Goal: Information Seeking & Learning: Learn about a topic

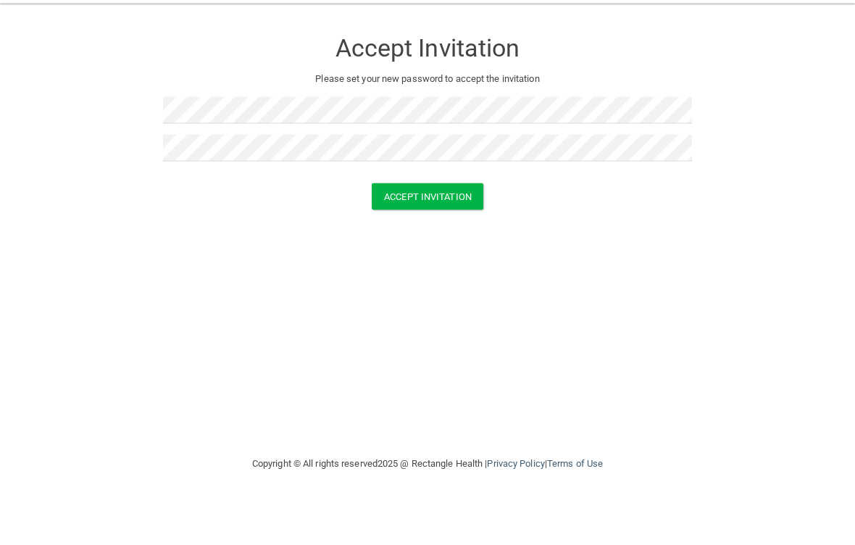
click at [457, 226] on button "Accept Invitation" at bounding box center [428, 239] width 112 height 27
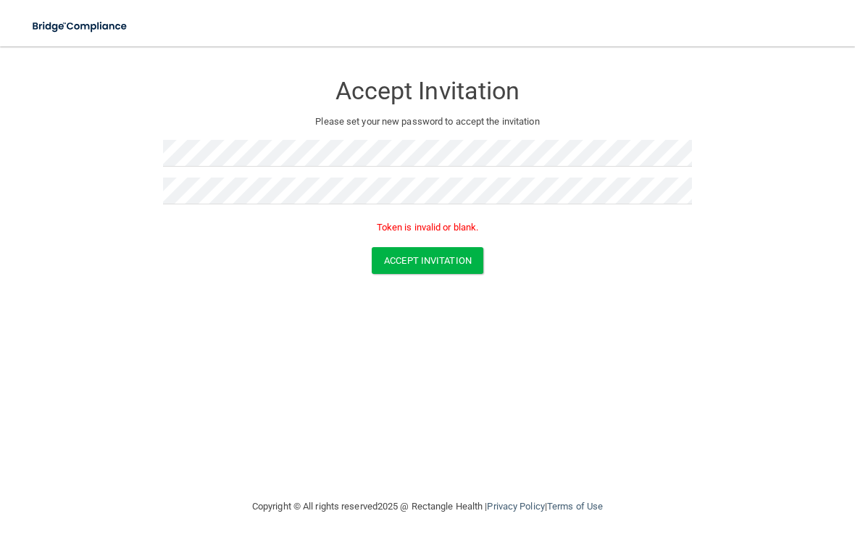
click at [454, 260] on button "Accept Invitation" at bounding box center [428, 260] width 112 height 27
click at [75, 41] on img at bounding box center [80, 27] width 117 height 30
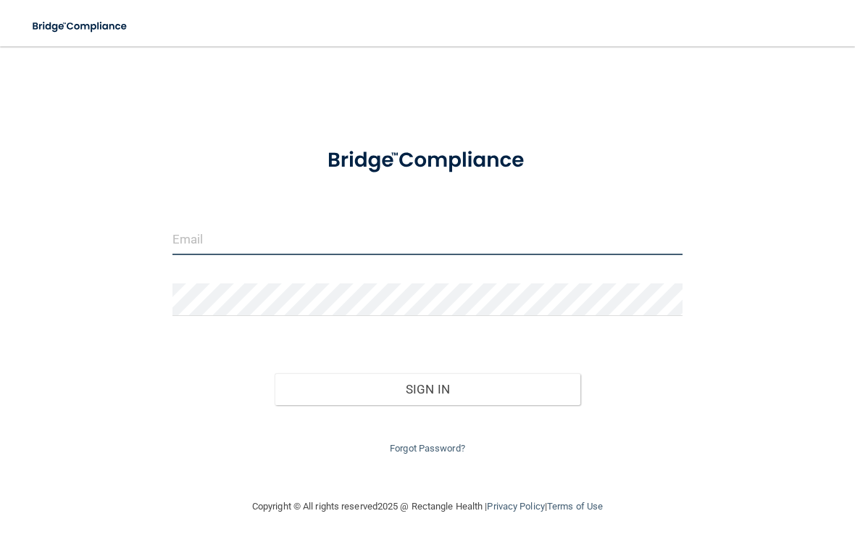
click at [199, 223] on input "email" at bounding box center [428, 239] width 510 height 33
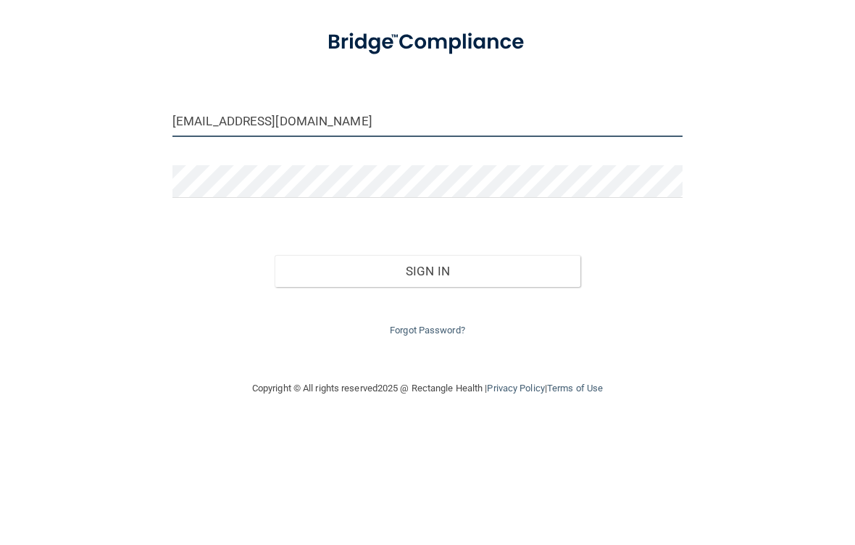
type input "[EMAIL_ADDRESS][DOMAIN_NAME]"
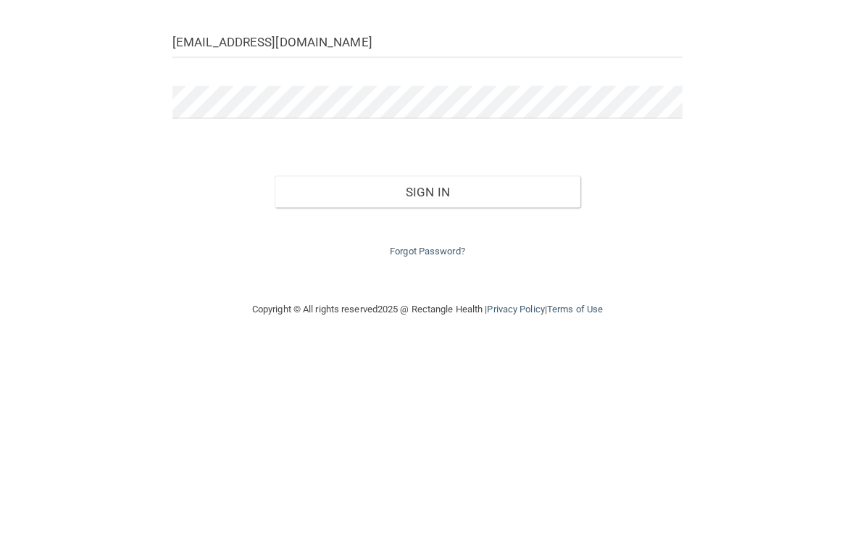
click at [543, 373] on button "Sign In" at bounding box center [428, 389] width 306 height 32
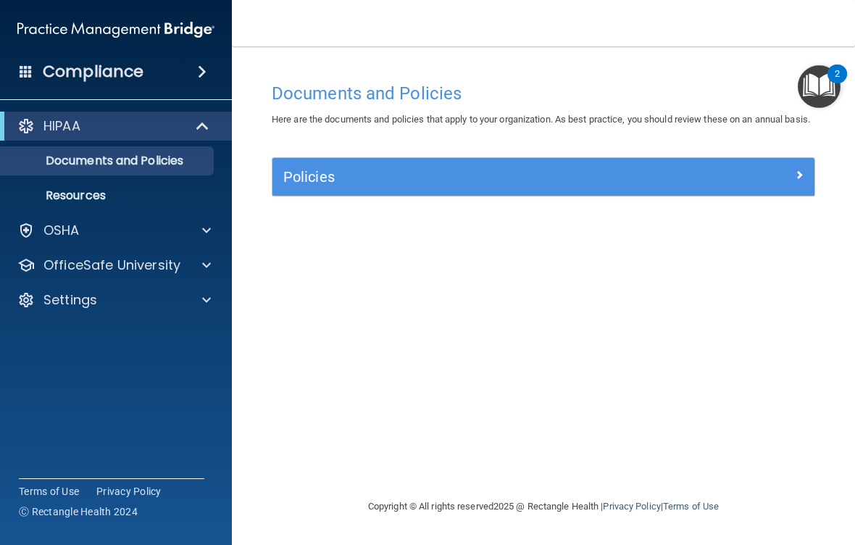
click at [199, 227] on div at bounding box center [204, 230] width 36 height 17
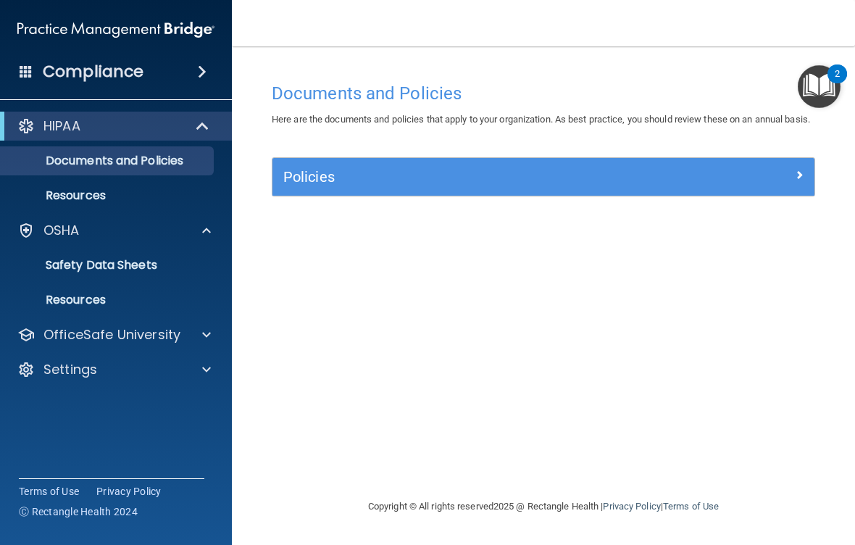
click at [183, 123] on div "HIPAA" at bounding box center [96, 125] width 179 height 17
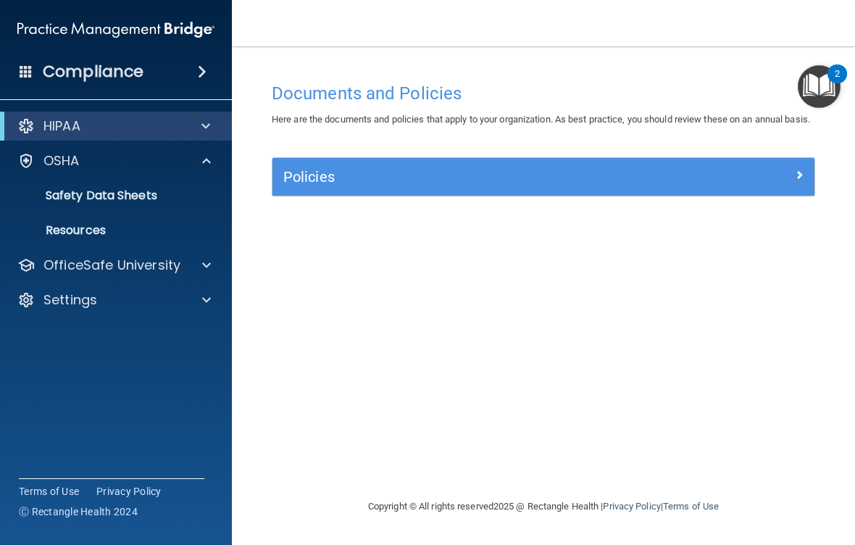
click at [130, 128] on div "HIPAA" at bounding box center [96, 125] width 179 height 17
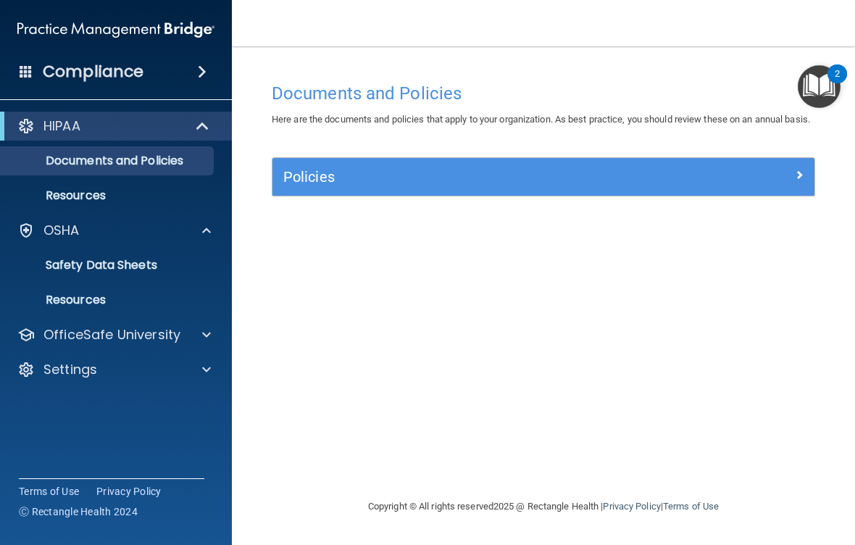
click at [82, 198] on p "Resources" at bounding box center [108, 195] width 198 height 14
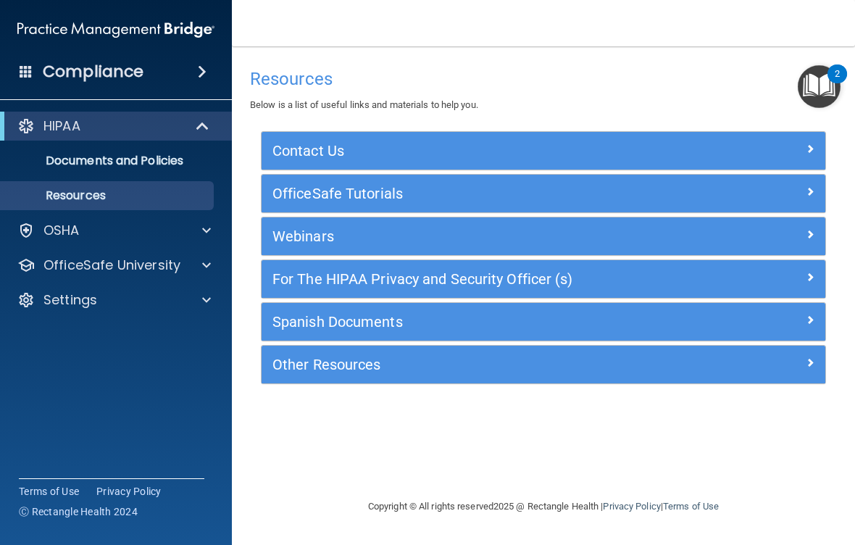
click at [379, 232] on h5 "Webinars" at bounding box center [474, 236] width 402 height 16
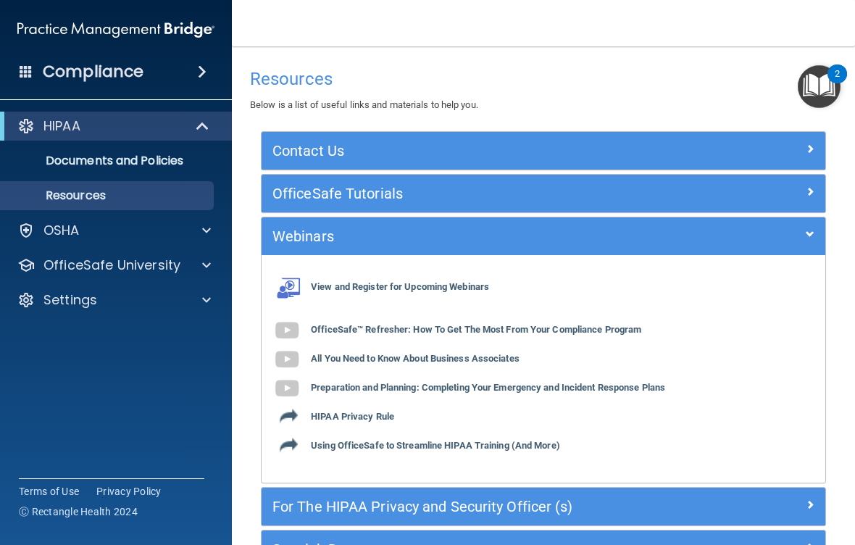
click at [829, 92] on img "Open Resource Center, 2 new notifications" at bounding box center [819, 86] width 43 height 43
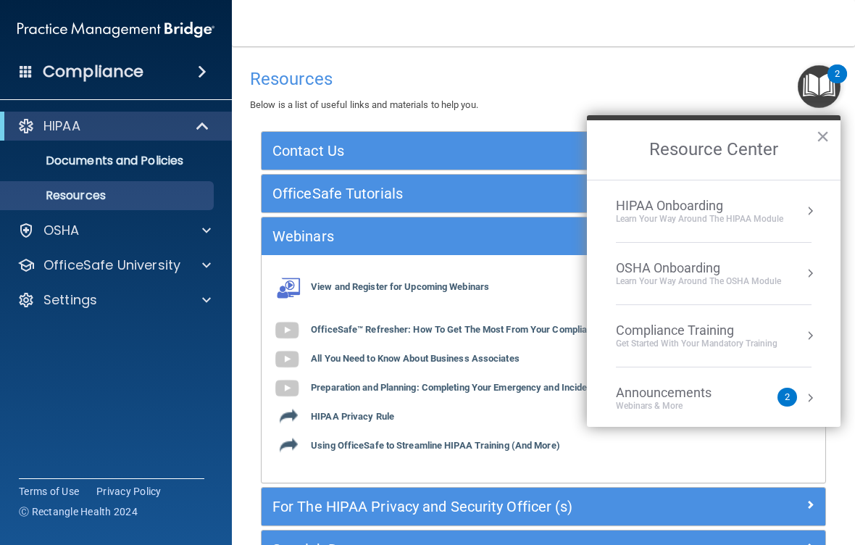
click at [665, 206] on div "HIPAA Onboarding" at bounding box center [699, 206] width 167 height 16
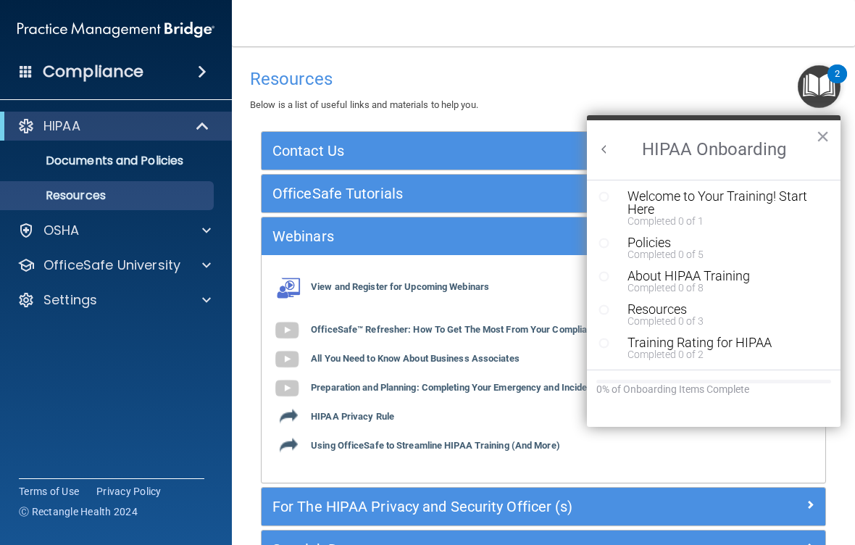
scroll to position [2, 0]
click at [608, 199] on circle "Resource Center" at bounding box center [604, 196] width 9 height 9
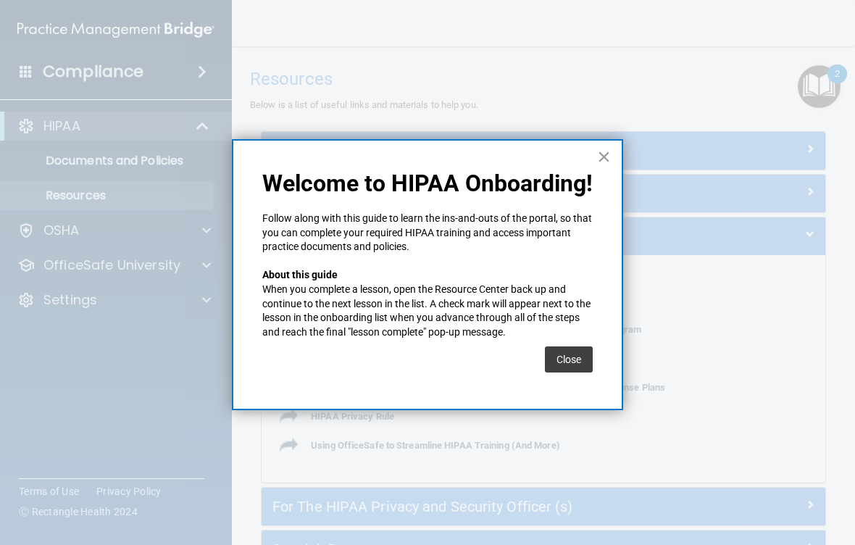
click at [566, 353] on button "Close" at bounding box center [569, 360] width 48 height 26
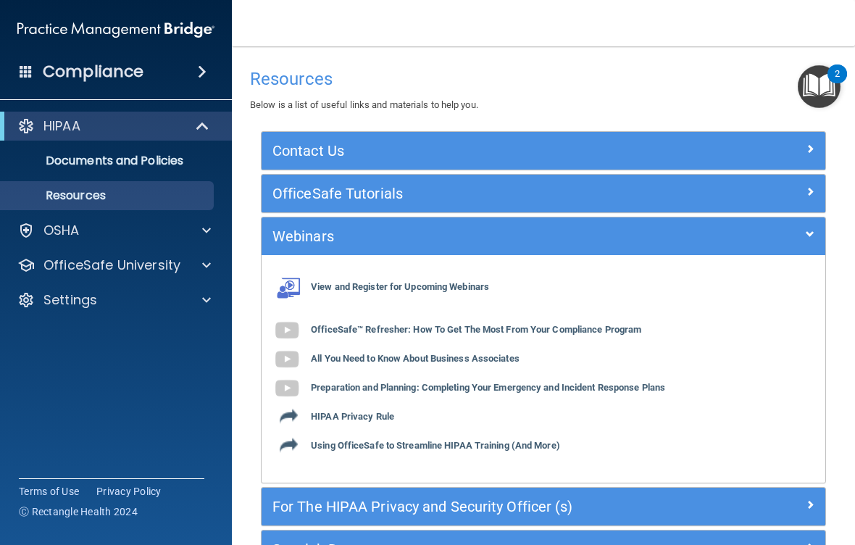
click at [204, 70] on span at bounding box center [202, 71] width 9 height 17
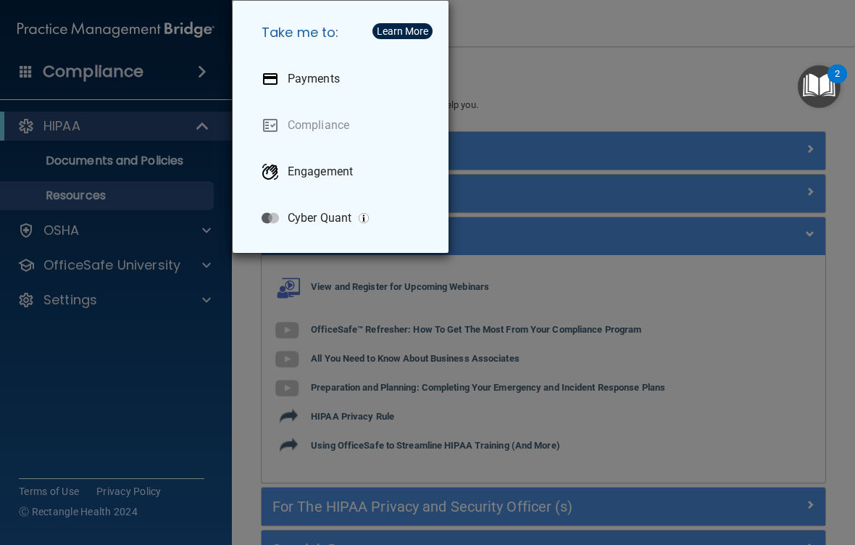
click at [323, 85] on p "Payments" at bounding box center [314, 79] width 52 height 14
click at [369, 174] on div "Engagement" at bounding box center [343, 172] width 187 height 41
click at [614, 154] on div "Take me to: Payments Compliance Engagement Cyber Quant" at bounding box center [427, 272] width 855 height 545
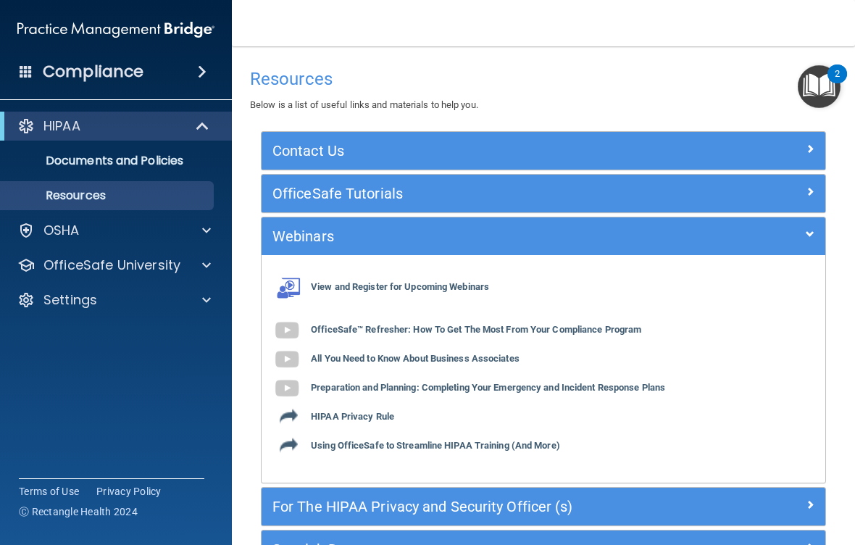
click at [201, 267] on div at bounding box center [204, 265] width 36 height 17
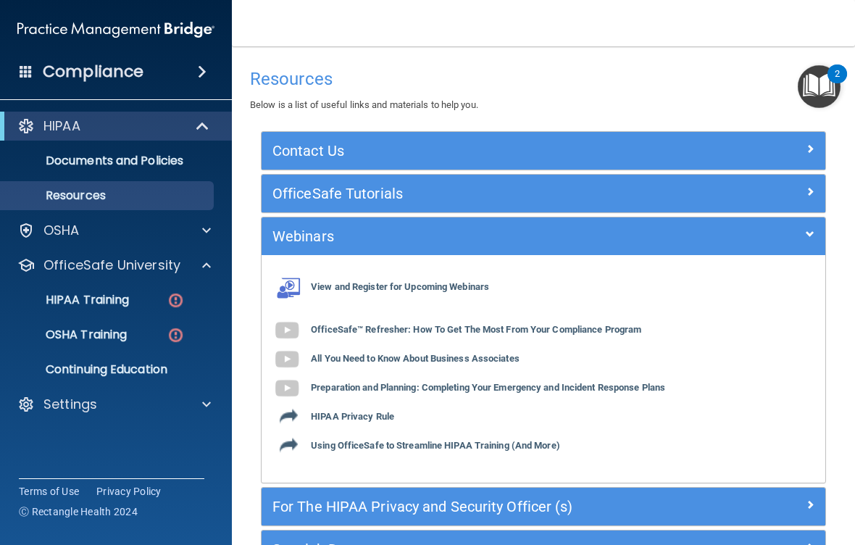
click at [129, 295] on p "HIPAA Training" at bounding box center [69, 300] width 120 height 14
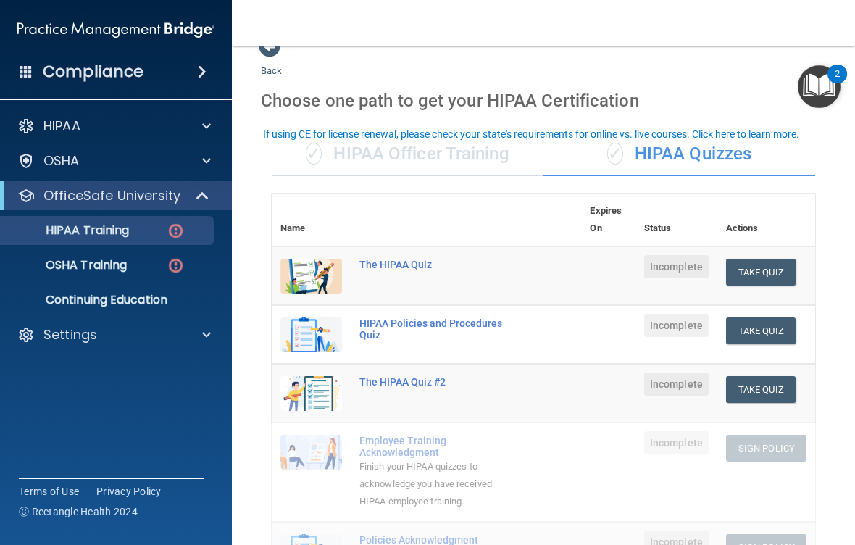
scroll to position [17, 0]
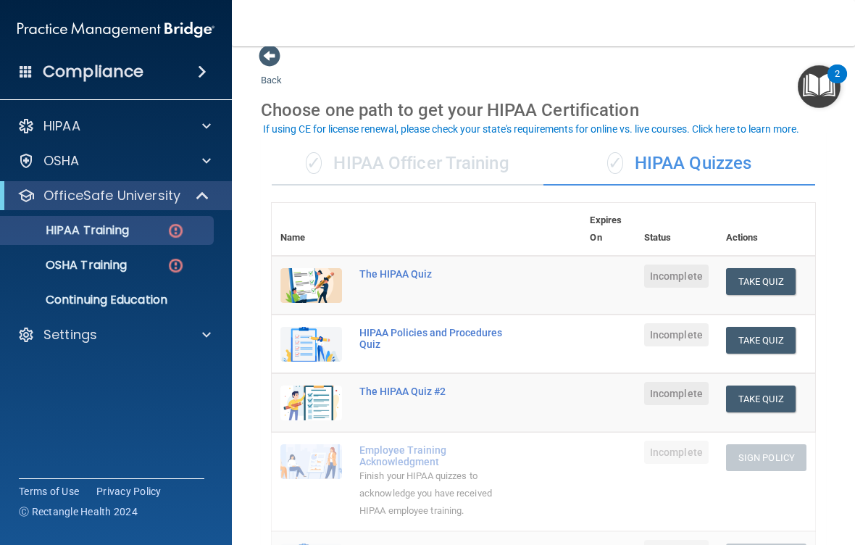
click at [423, 165] on div "✓ HIPAA Officer Training" at bounding box center [408, 163] width 272 height 43
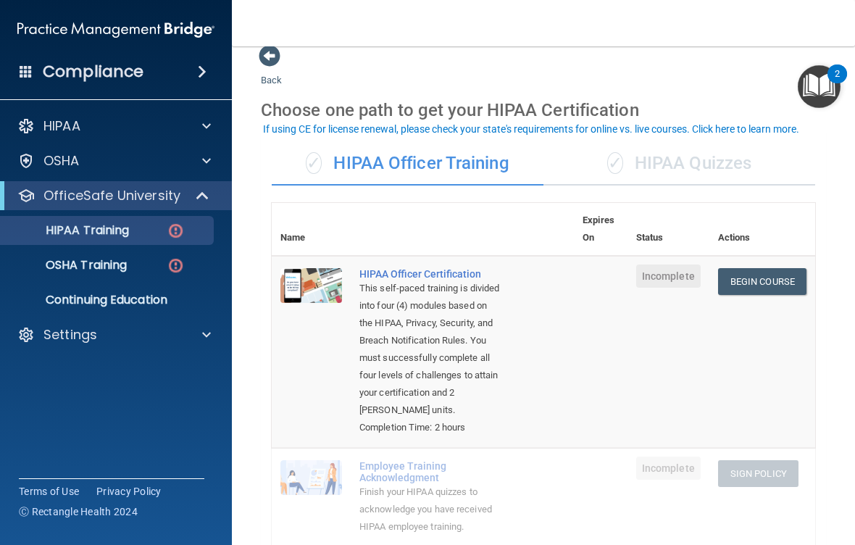
click at [378, 157] on div "✓ HIPAA Officer Training" at bounding box center [408, 163] width 272 height 43
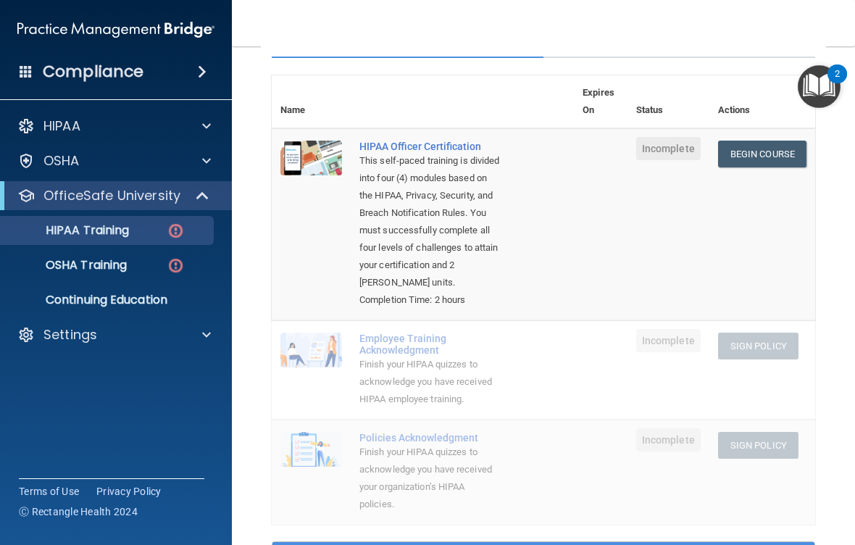
scroll to position [130, 0]
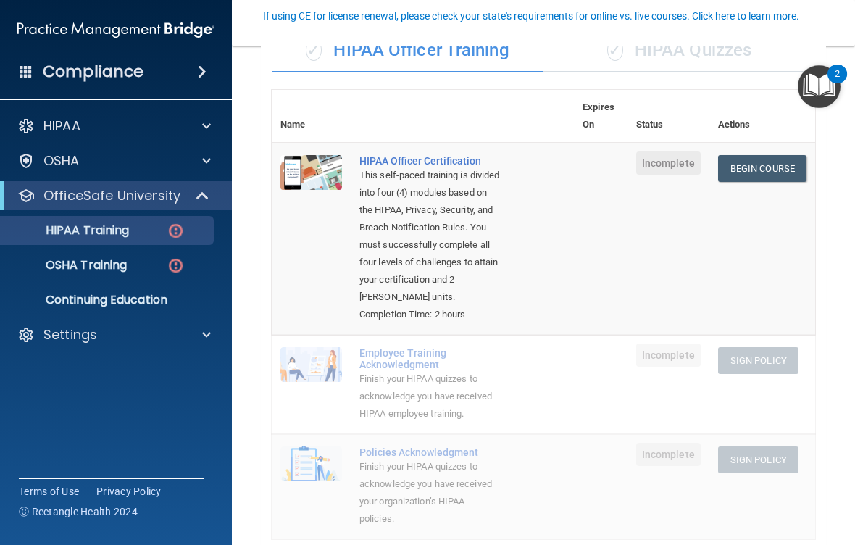
click at [747, 175] on link "Begin Course" at bounding box center [762, 168] width 88 height 27
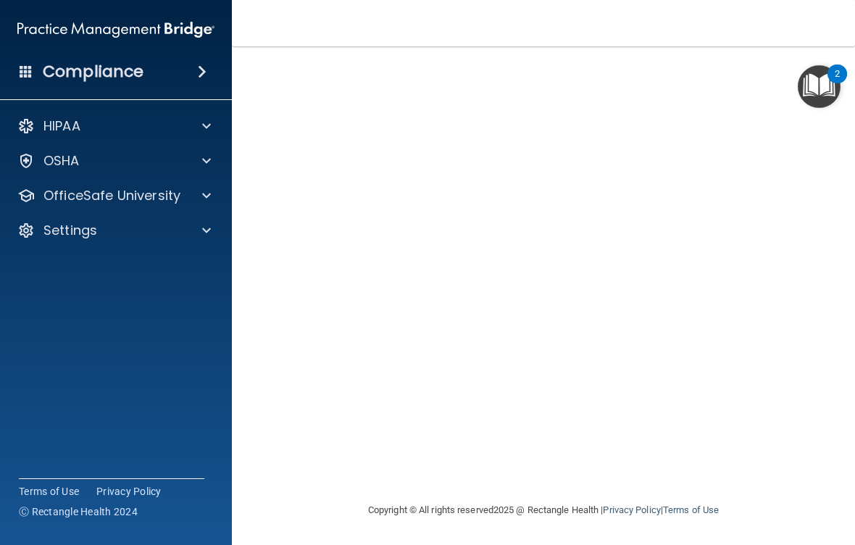
scroll to position [92, 0]
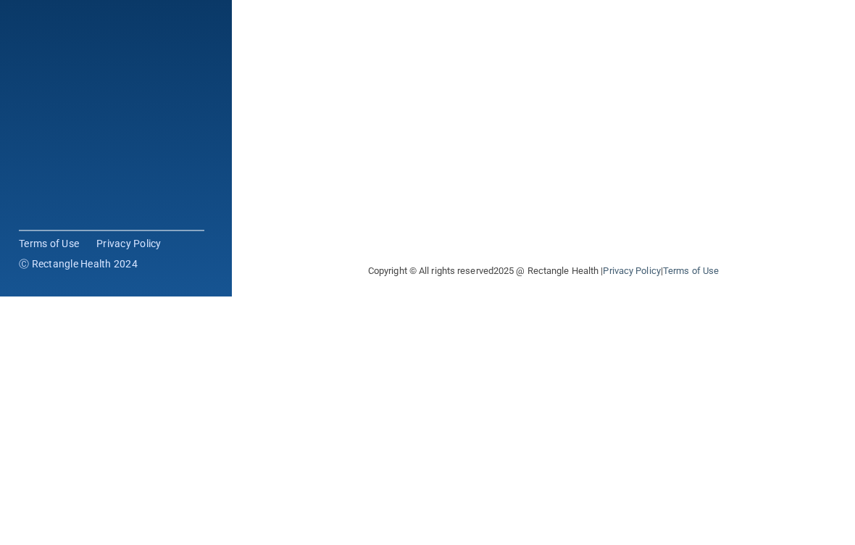
click at [836, 124] on main "HIPAA Officer Certification This course doesn’t expire until . Are you sure you…" at bounding box center [543, 295] width 623 height 499
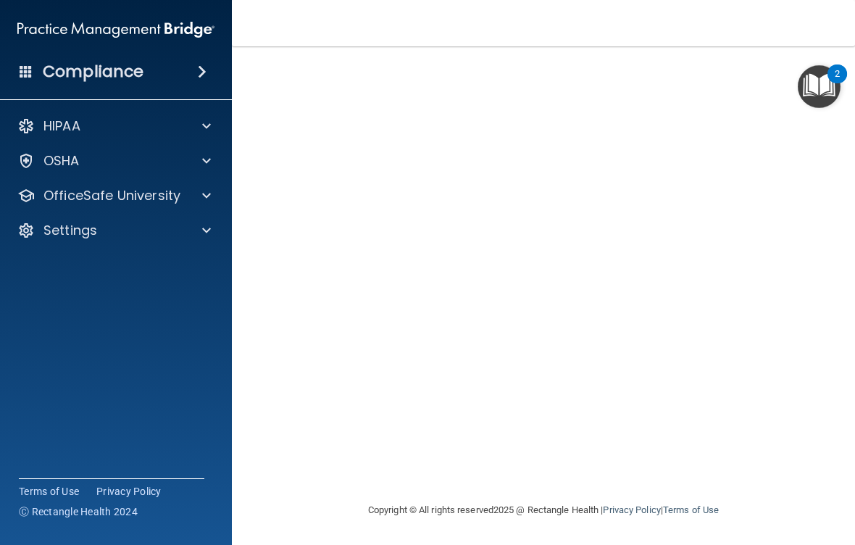
scroll to position [100, 0]
click at [762, 510] on div "Copyright © All rights reserved 2025 @ Rectangle Health | Privacy Policy | Term…" at bounding box center [543, 511] width 529 height 46
click at [697, 497] on div "Copyright © All rights reserved 2025 @ Rectangle Health | Privacy Policy | Term…" at bounding box center [543, 511] width 529 height 46
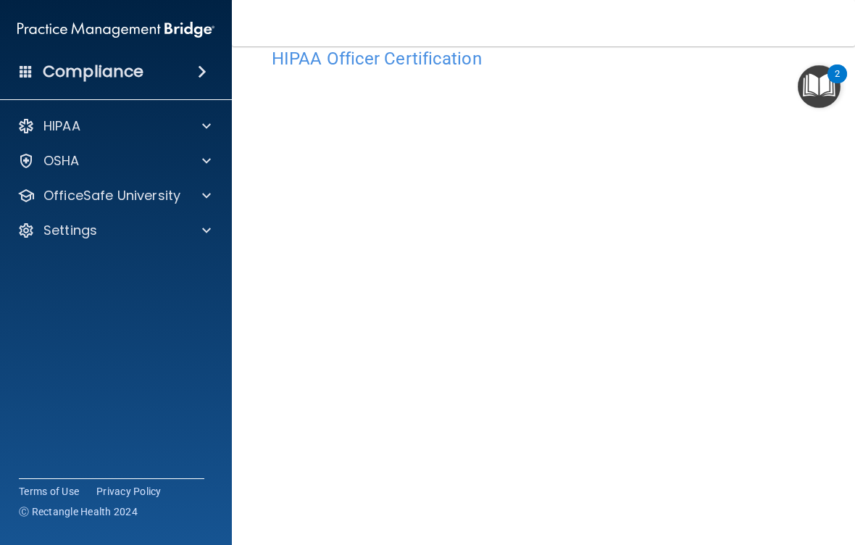
scroll to position [46, 0]
click at [726, 63] on div "HIPAA Officer Certification" at bounding box center [543, 48] width 565 height 36
